Goal: Find contact information: Find contact information

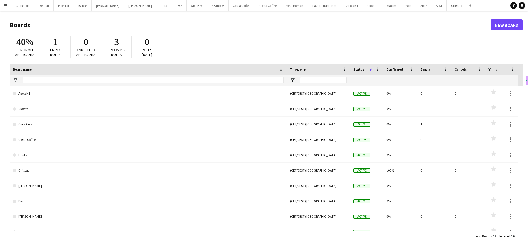
click at [4, 7] on app-icon "Menu" at bounding box center [5, 5] width 4 height 4
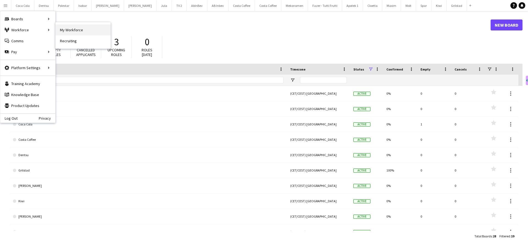
click at [72, 31] on link "My Workforce" at bounding box center [83, 29] width 55 height 11
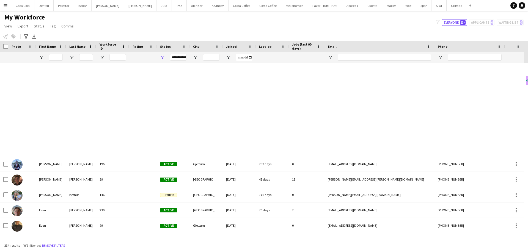
scroll to position [1154, 0]
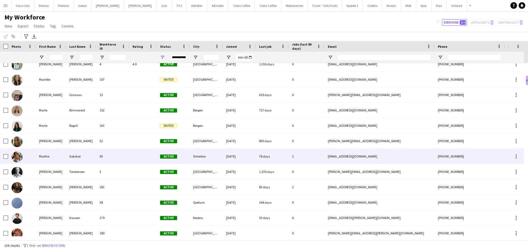
click at [102, 157] on div "93" at bounding box center [112, 156] width 33 height 15
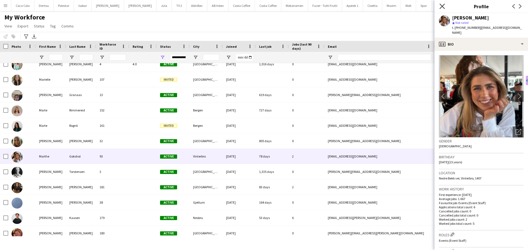
click at [442, 7] on icon at bounding box center [441, 6] width 5 height 5
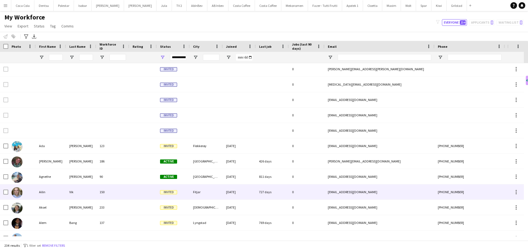
scroll to position [55, 0]
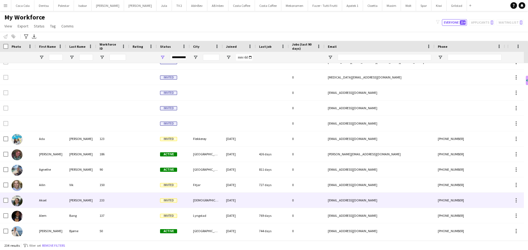
click at [116, 199] on div "233" at bounding box center [112, 200] width 33 height 15
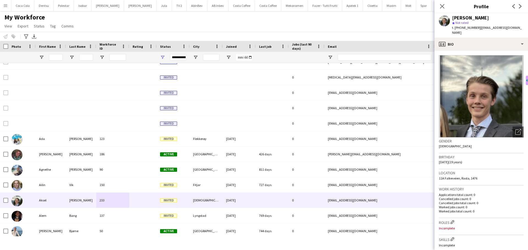
click at [489, 98] on img at bounding box center [481, 96] width 85 height 82
click at [443, 6] on icon "Close pop-in" at bounding box center [441, 6] width 5 height 5
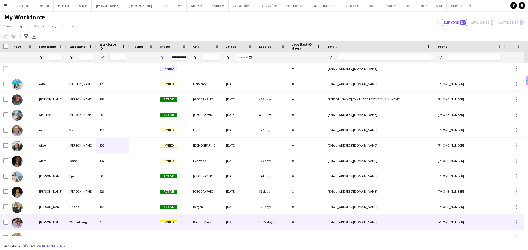
scroll to position [137, 0]
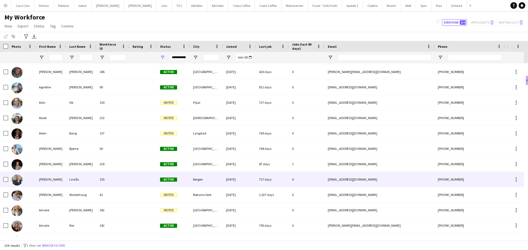
click at [131, 184] on div at bounding box center [142, 179] width 27 height 15
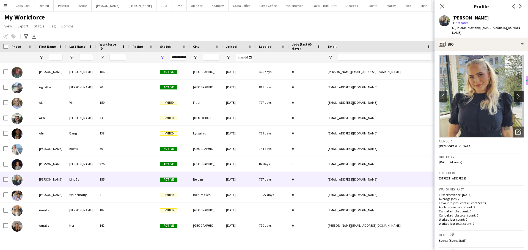
click at [515, 93] on app-icon "chevron-right" at bounding box center [519, 96] width 9 height 6
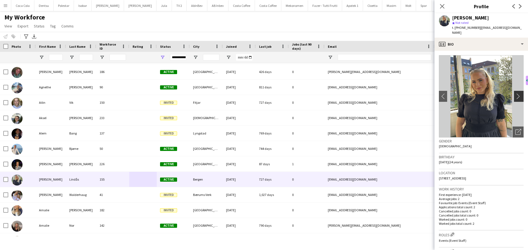
click at [515, 93] on app-icon "chevron-right" at bounding box center [519, 96] width 9 height 6
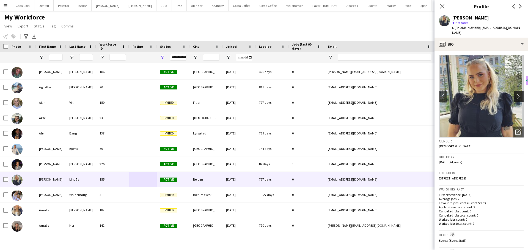
click at [515, 93] on app-icon "chevron-right" at bounding box center [519, 96] width 9 height 6
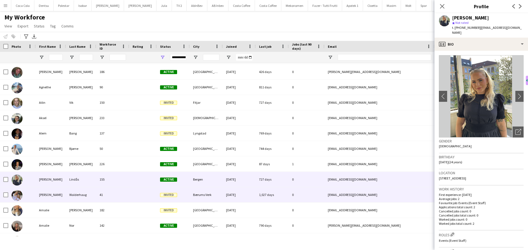
click at [116, 198] on div "41" at bounding box center [112, 194] width 33 height 15
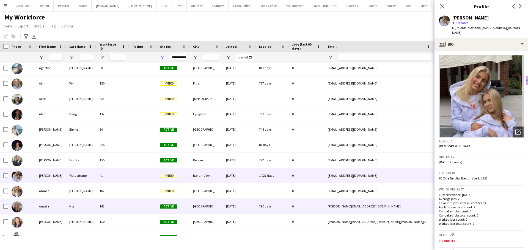
scroll to position [165, 0]
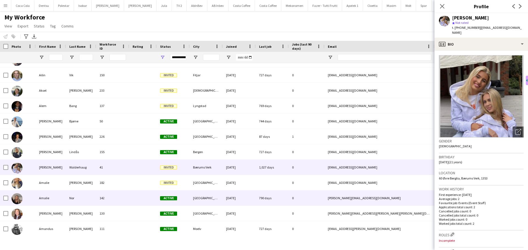
click at [116, 198] on div "142" at bounding box center [112, 198] width 33 height 15
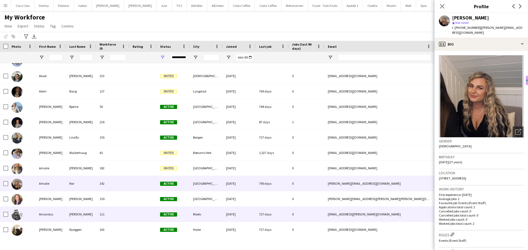
scroll to position [192, 0]
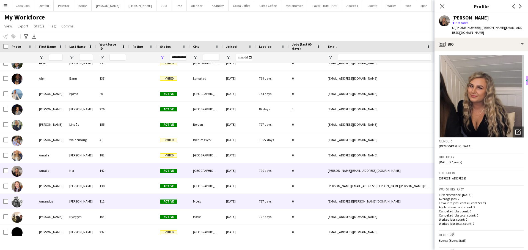
click at [119, 202] on div "111" at bounding box center [112, 201] width 33 height 15
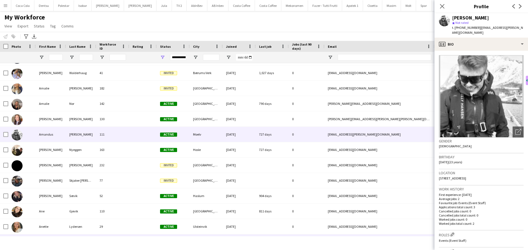
scroll to position [302, 0]
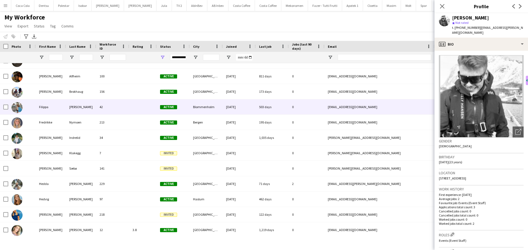
click at [110, 110] on div "42" at bounding box center [112, 106] width 33 height 15
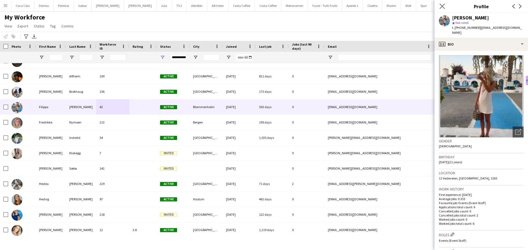
click at [439, 7] on icon "Close pop-in" at bounding box center [441, 6] width 5 height 5
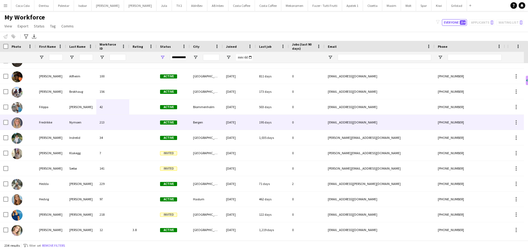
click at [62, 127] on div "Fredrikke" at bounding box center [51, 122] width 30 height 15
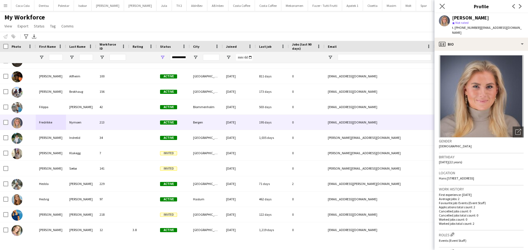
click at [441, 3] on app-icon "Close pop-in" at bounding box center [442, 6] width 8 height 8
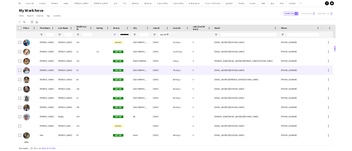
scroll to position [1237, 0]
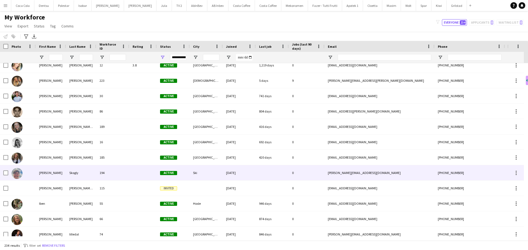
click at [146, 175] on div at bounding box center [142, 172] width 27 height 15
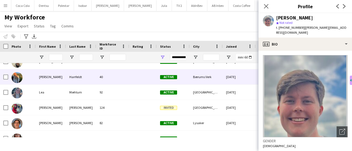
scroll to position [1934, 0]
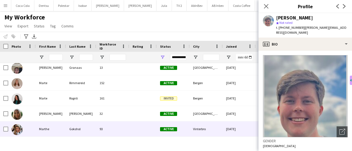
click at [132, 127] on div at bounding box center [142, 129] width 27 height 15
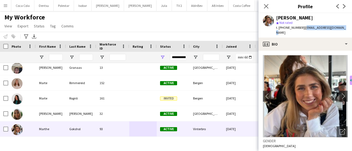
drag, startPoint x: 336, startPoint y: 28, endPoint x: 300, endPoint y: 31, distance: 36.6
click at [300, 31] on div "[PERSON_NAME] star Not rated t. [PHONE_NUMBER] | [EMAIL_ADDRESS][DOMAIN_NAME]" at bounding box center [304, 25] width 93 height 24
copy span "[EMAIL_ADDRESS][DOMAIN_NAME]"
click at [268, 5] on icon "Close pop-in" at bounding box center [265, 6] width 5 height 5
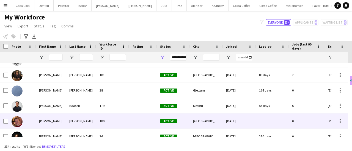
scroll to position [2368, 0]
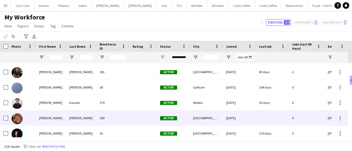
click at [153, 118] on div at bounding box center [142, 118] width 27 height 15
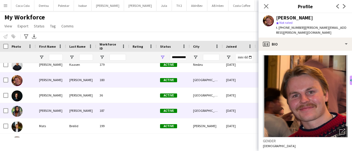
scroll to position [2407, 0]
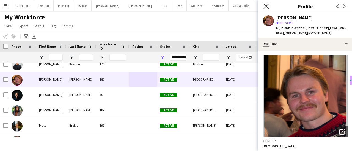
click at [265, 5] on icon at bounding box center [265, 6] width 5 height 5
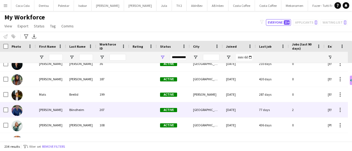
click at [209, 112] on div "[GEOGRAPHIC_DATA]" at bounding box center [206, 109] width 33 height 15
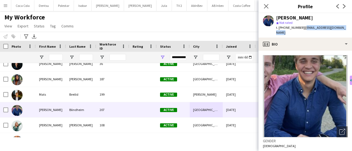
drag, startPoint x: 299, startPoint y: 27, endPoint x: 341, endPoint y: 27, distance: 42.0
click at [341, 27] on span "| [EMAIL_ADDRESS][DOMAIN_NAME]" at bounding box center [311, 30] width 70 height 9
copy span "[EMAIL_ADDRESS][DOMAIN_NAME]"
